Goal: Transaction & Acquisition: Register for event/course

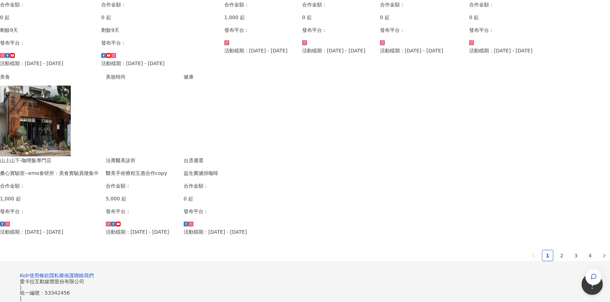
scroll to position [354, 0]
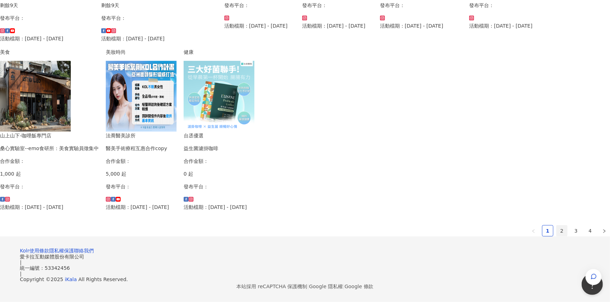
click at [557, 236] on link "2" at bounding box center [562, 231] width 11 height 11
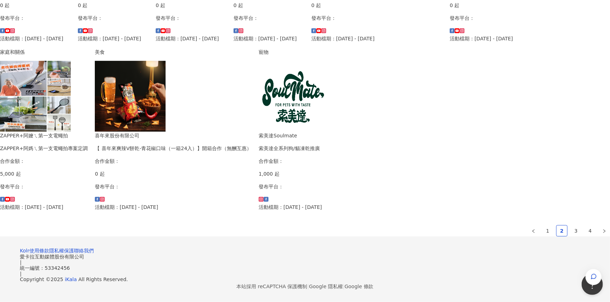
click at [71, 132] on img at bounding box center [35, 96] width 71 height 71
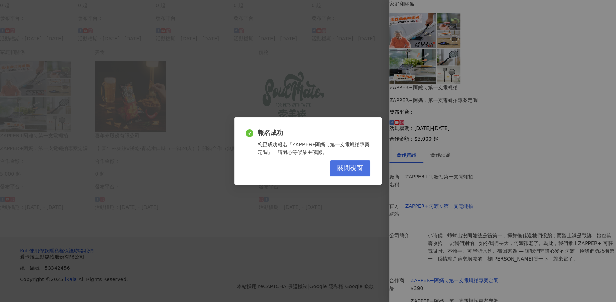
click at [346, 168] on span "關閉視窗" at bounding box center [349, 168] width 25 height 8
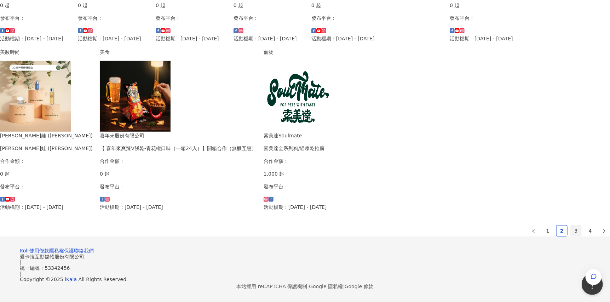
click at [571, 236] on link "3" at bounding box center [576, 231] width 11 height 11
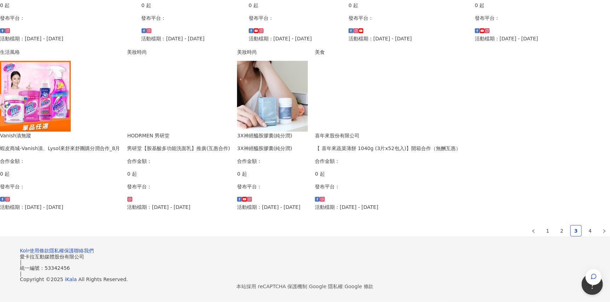
scroll to position [413, 0]
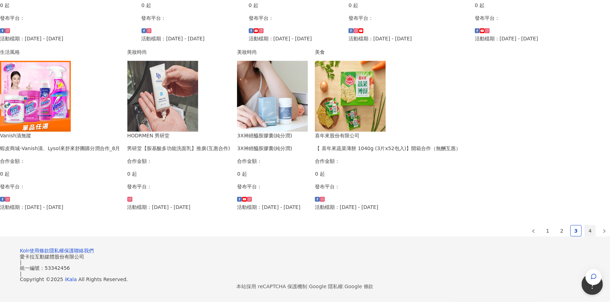
click at [585, 230] on link "4" at bounding box center [590, 231] width 11 height 11
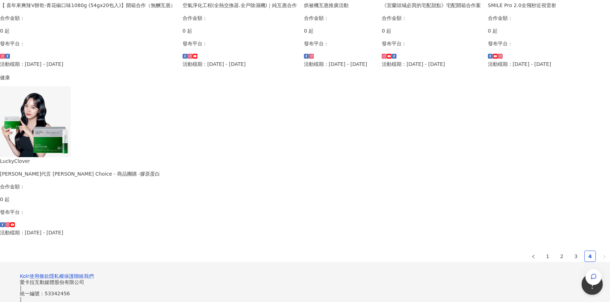
scroll to position [280, 0]
